Goal: Find specific page/section: Find specific page/section

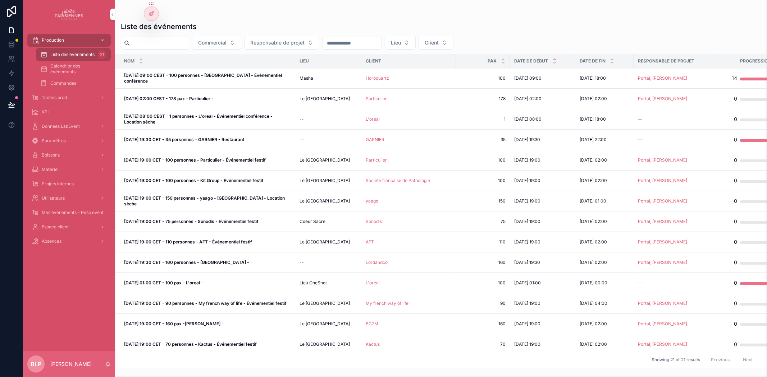
click at [55, 170] on span "Matériel" at bounding box center [50, 170] width 17 height 6
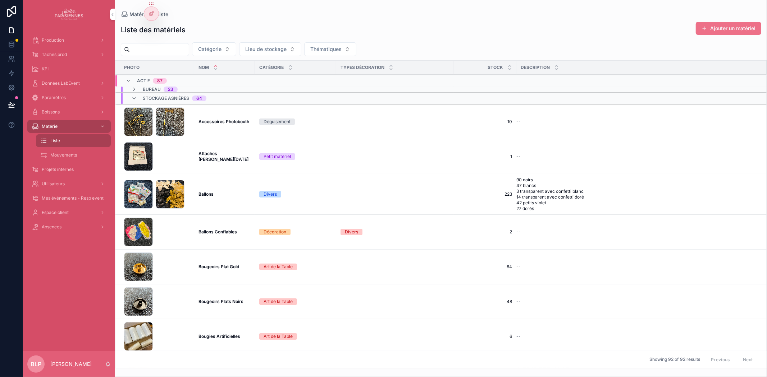
scroll to position [60, 0]
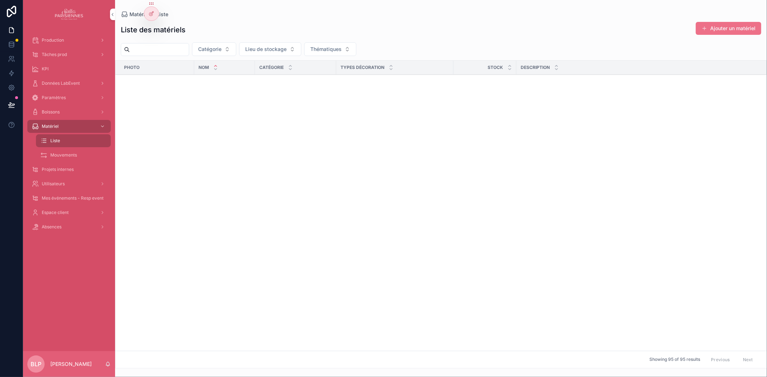
scroll to position [1565, 0]
